Goal: Task Accomplishment & Management: Manage account settings

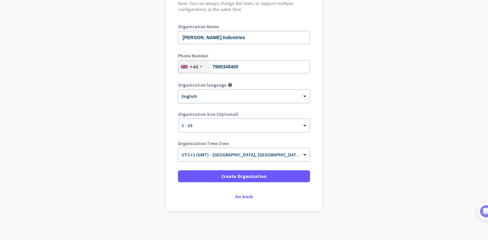
scroll to position [81, 0]
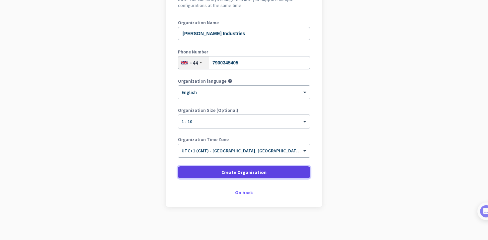
click at [246, 172] on span "Create Organization" at bounding box center [243, 172] width 45 height 7
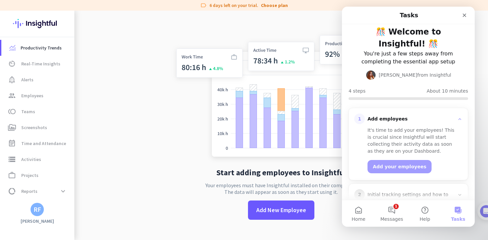
scroll to position [7, 0]
click at [394, 160] on button "Add your employees" at bounding box center [399, 166] width 64 height 13
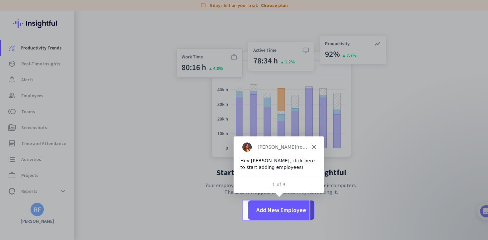
scroll to position [0, 0]
click at [282, 208] on span "Add New Employee" at bounding box center [281, 210] width 50 height 9
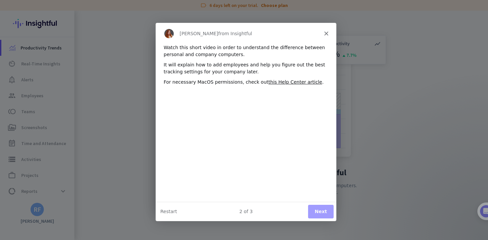
click at [321, 213] on button "Next" at bounding box center [321, 211] width 26 height 14
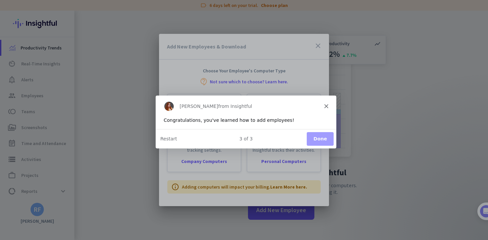
click at [322, 140] on button "Done" at bounding box center [319, 139] width 27 height 14
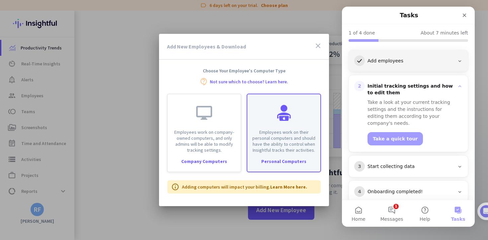
scroll to position [65, 0]
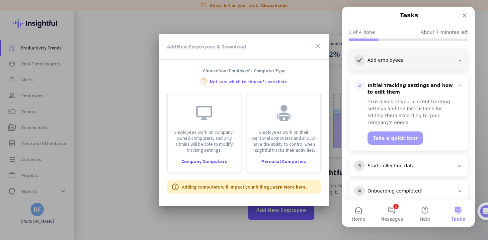
click at [318, 46] on icon "close" at bounding box center [318, 46] width 8 height 8
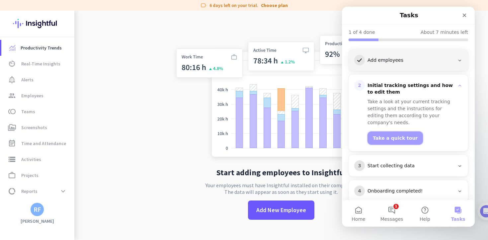
click at [393, 131] on button "Take a quick tour" at bounding box center [394, 137] width 55 height 13
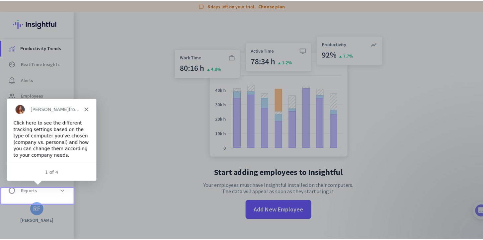
scroll to position [15, 0]
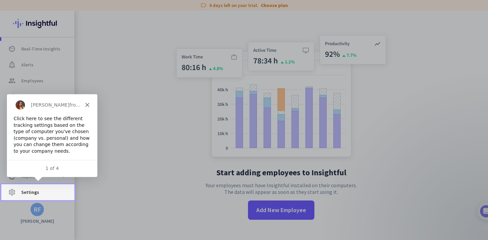
click at [36, 194] on span "Settings" at bounding box center [30, 192] width 18 height 8
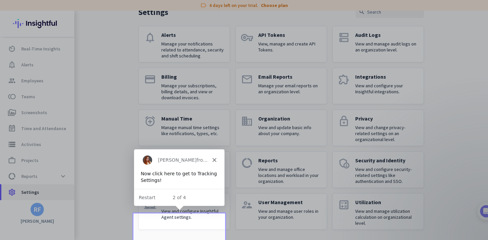
scroll to position [37, 0]
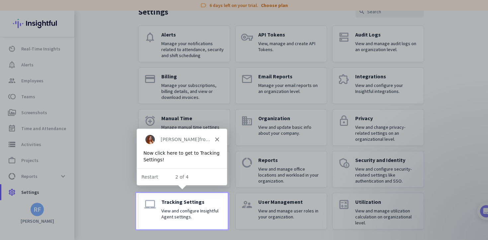
click at [175, 208] on p "View and configure Insightful Agent settings." at bounding box center [192, 214] width 63 height 12
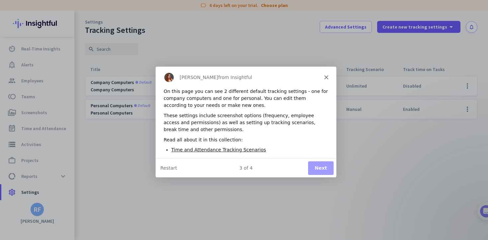
click at [318, 168] on button "Next" at bounding box center [321, 168] width 26 height 14
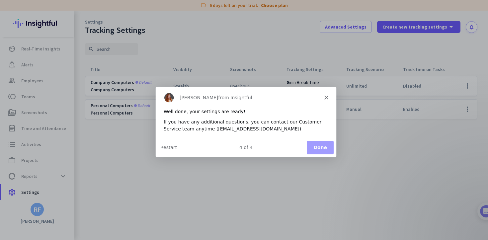
click at [325, 148] on button "Done" at bounding box center [319, 147] width 27 height 14
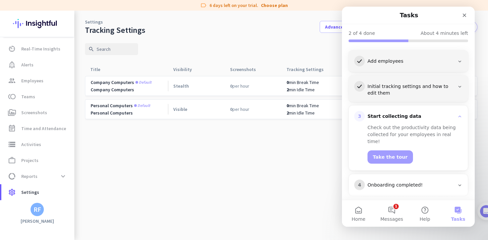
scroll to position [58, 0]
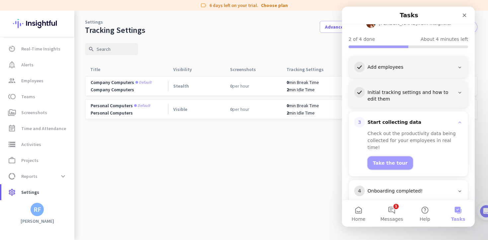
click at [390, 156] on button "Take the tour" at bounding box center [389, 162] width 45 height 13
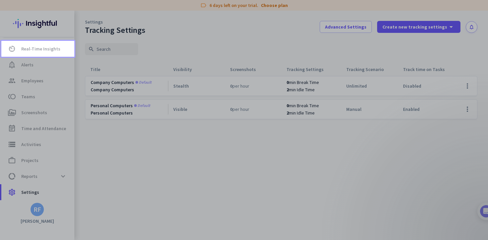
scroll to position [0, 0]
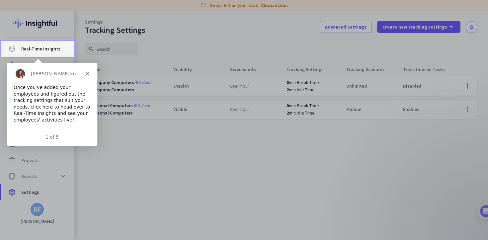
click at [42, 50] on span "Real-Time Insights" at bounding box center [40, 49] width 39 height 8
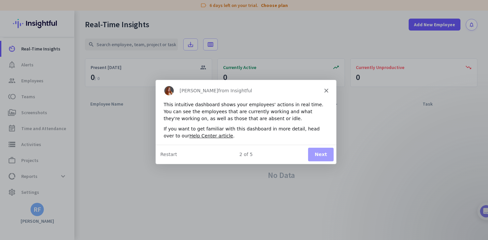
click at [324, 155] on button "Next" at bounding box center [321, 154] width 26 height 14
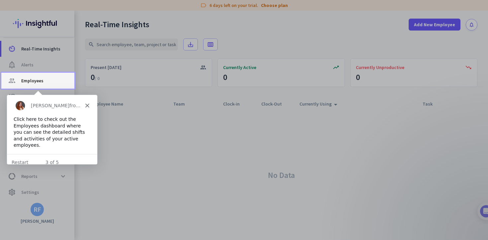
click at [43, 82] on span "group Employees" at bounding box center [38, 81] width 62 height 8
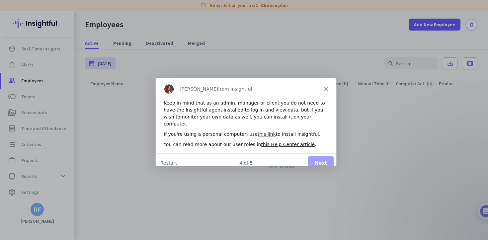
click at [324, 158] on button "Next" at bounding box center [321, 163] width 26 height 14
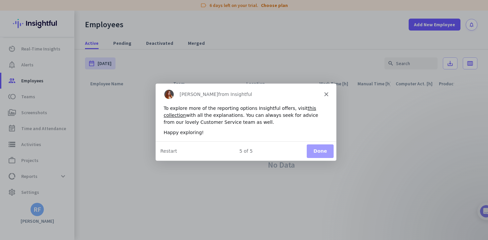
click at [323, 153] on button "Done" at bounding box center [319, 151] width 27 height 14
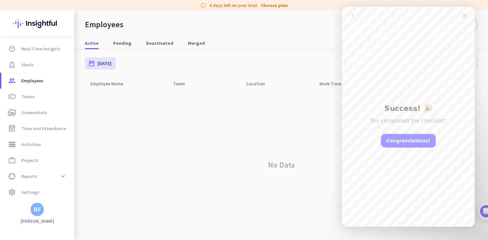
click at [407, 140] on button "Congratulations!" at bounding box center [408, 140] width 55 height 13
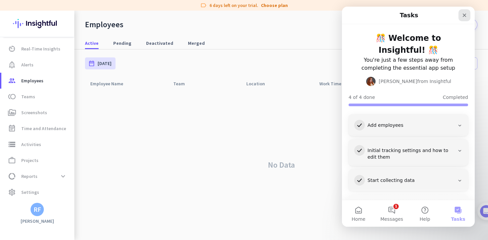
click at [463, 15] on icon "Close" at bounding box center [464, 16] width 4 height 4
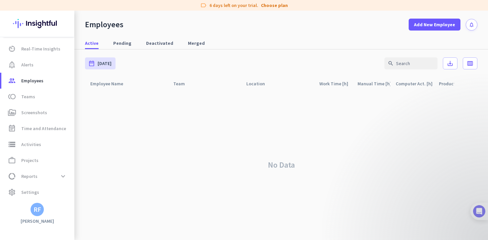
click at [480, 214] on img at bounding box center [479, 211] width 12 height 12
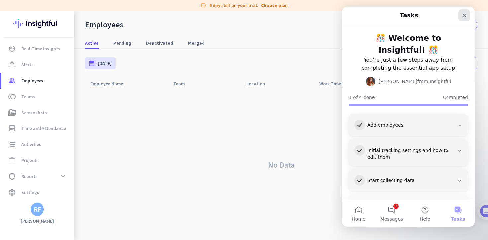
drag, startPoint x: 462, startPoint y: 18, endPoint x: 761, endPoint y: 99, distance: 309.7
click at [462, 18] on icon "Close" at bounding box center [463, 15] width 5 height 5
